Goal: Transaction & Acquisition: Download file/media

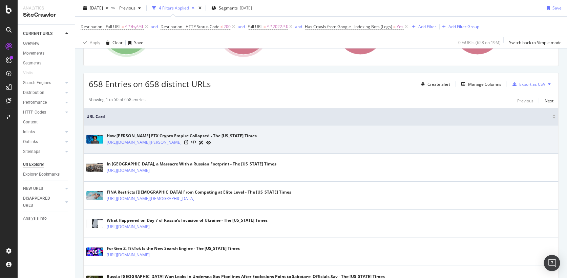
scroll to position [101, 0]
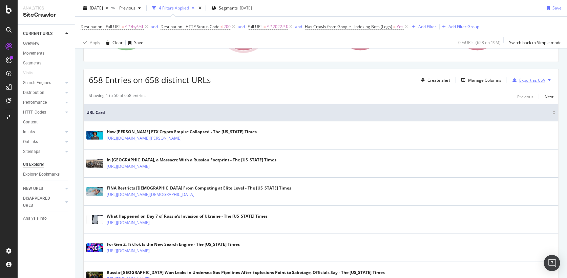
click at [515, 81] on div "Export as CSV" at bounding box center [528, 80] width 36 height 10
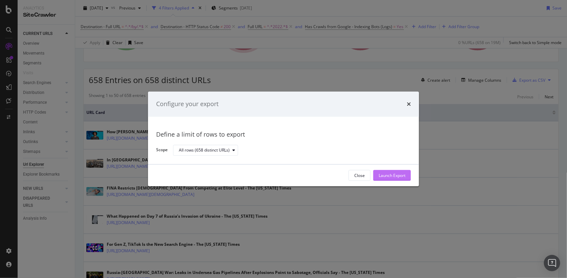
click at [400, 174] on div "Launch Export" at bounding box center [392, 175] width 27 height 6
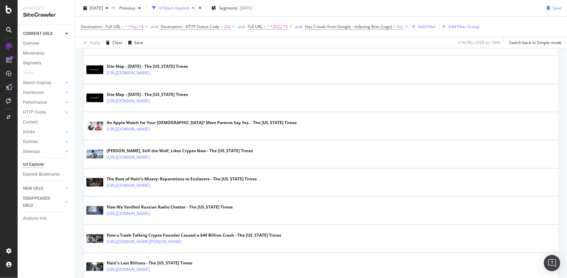
scroll to position [0, 0]
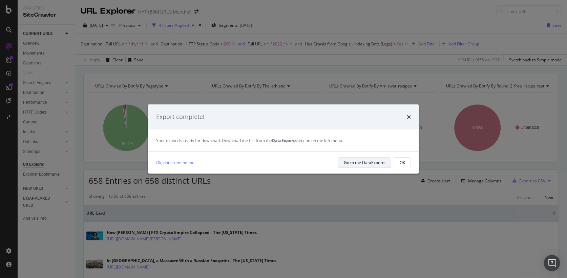
click at [371, 162] on div "Go to the DataExports" at bounding box center [365, 162] width 42 height 6
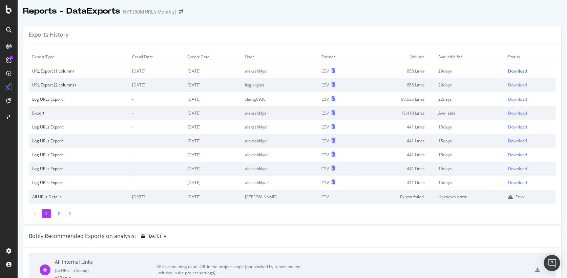
click at [512, 70] on div "Download" at bounding box center [517, 71] width 19 height 6
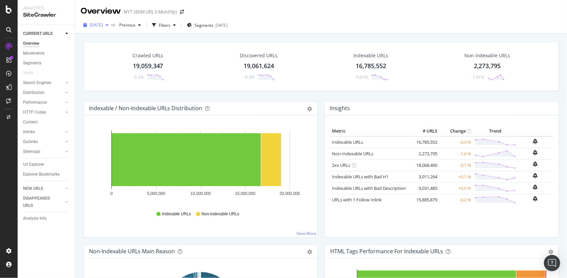
click at [103, 25] on span "[DATE]" at bounding box center [96, 25] width 13 height 6
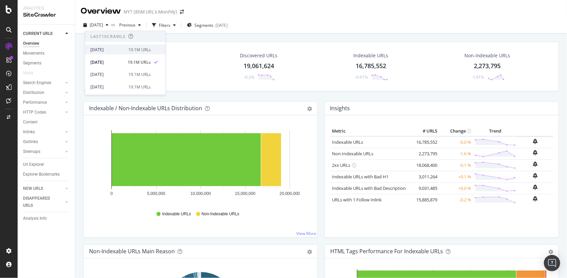
click at [112, 48] on div "2025 Sep. 24th" at bounding box center [107, 49] width 34 height 6
